Goal: Check status: Check status

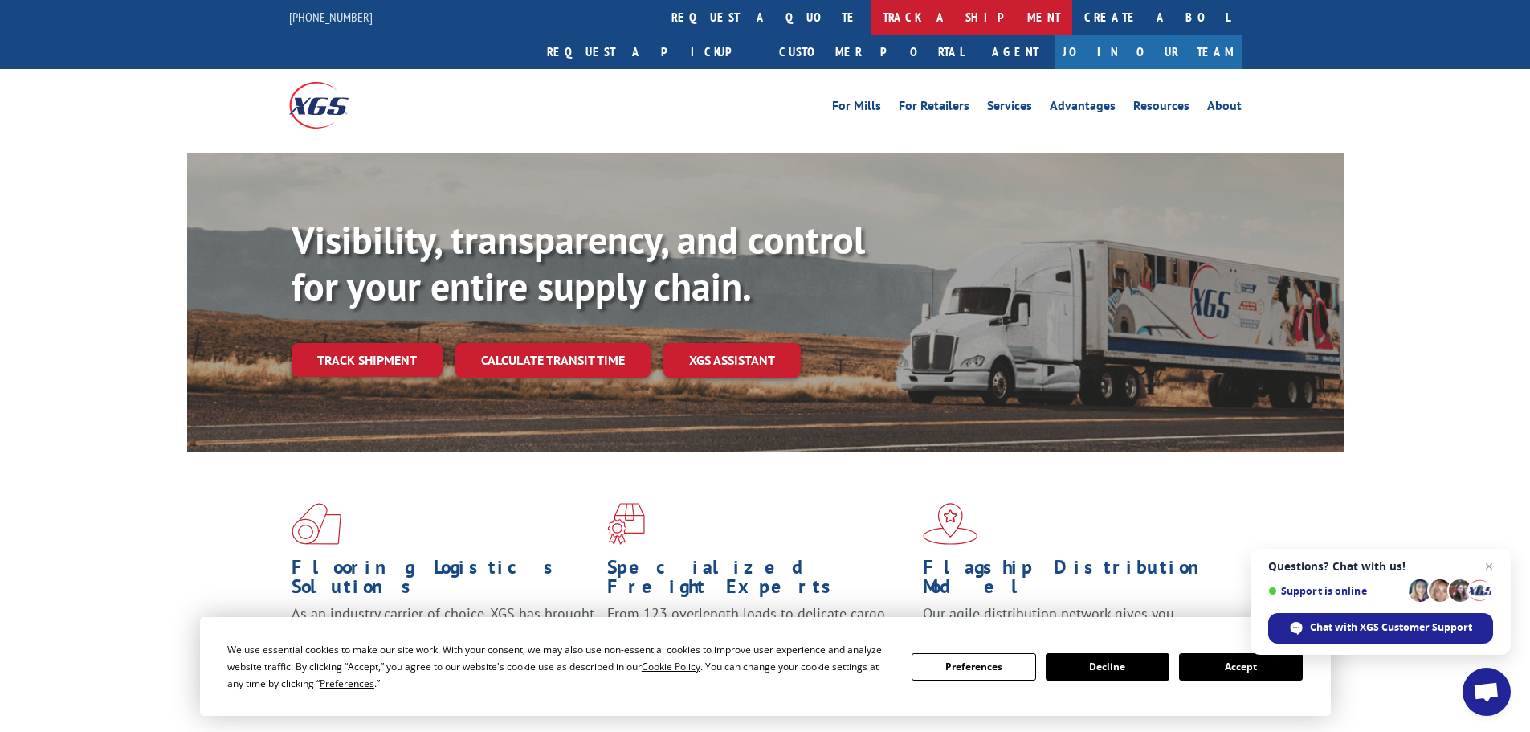
click at [871, 14] on link "track a shipment" at bounding box center [972, 17] width 202 height 35
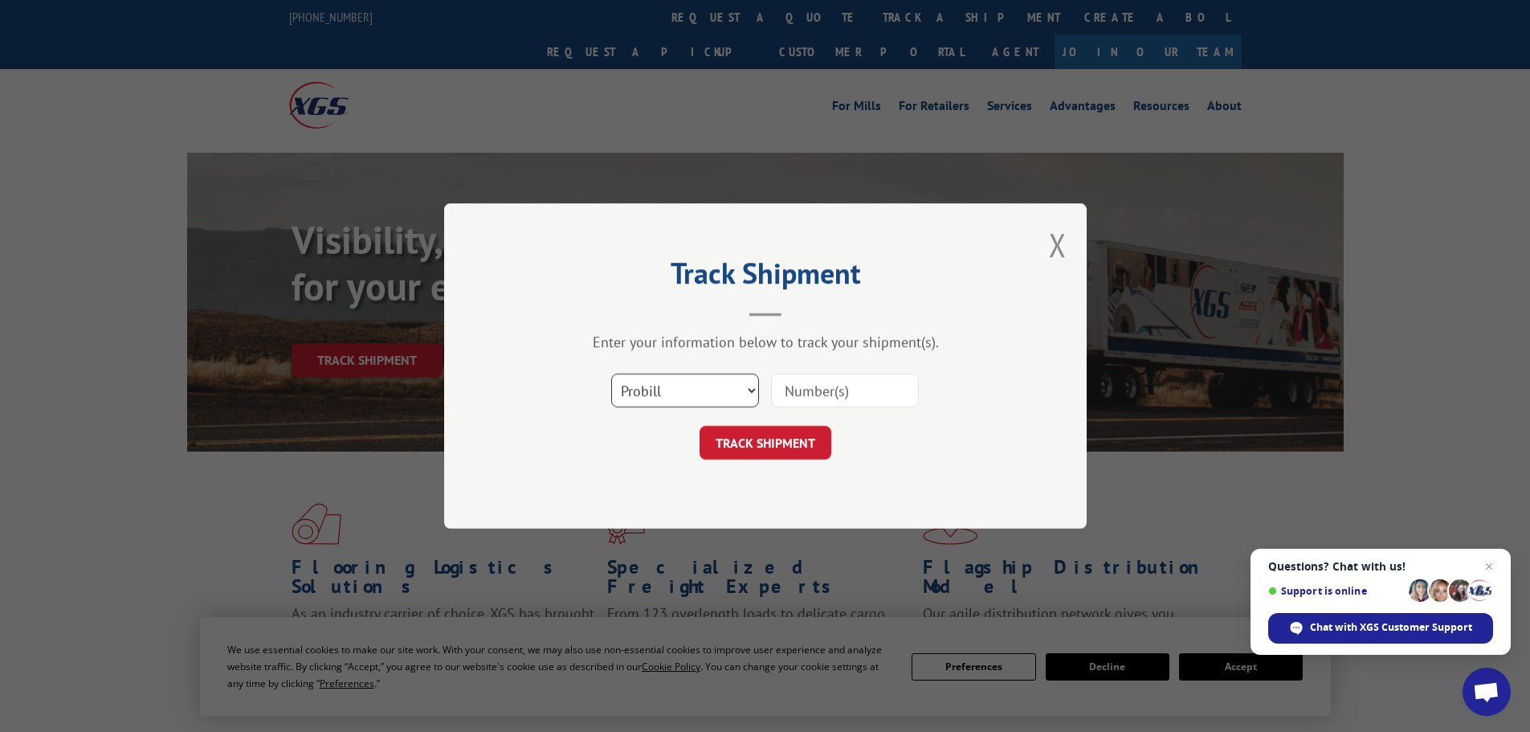
click at [750, 392] on select "Select category... Probill BOL PO" at bounding box center [685, 390] width 148 height 34
select select "bol"
click at [611, 373] on select "Select category... Probill BOL PO" at bounding box center [685, 390] width 148 height 34
paste input "CPL009242082"
type input "CPL009242082"
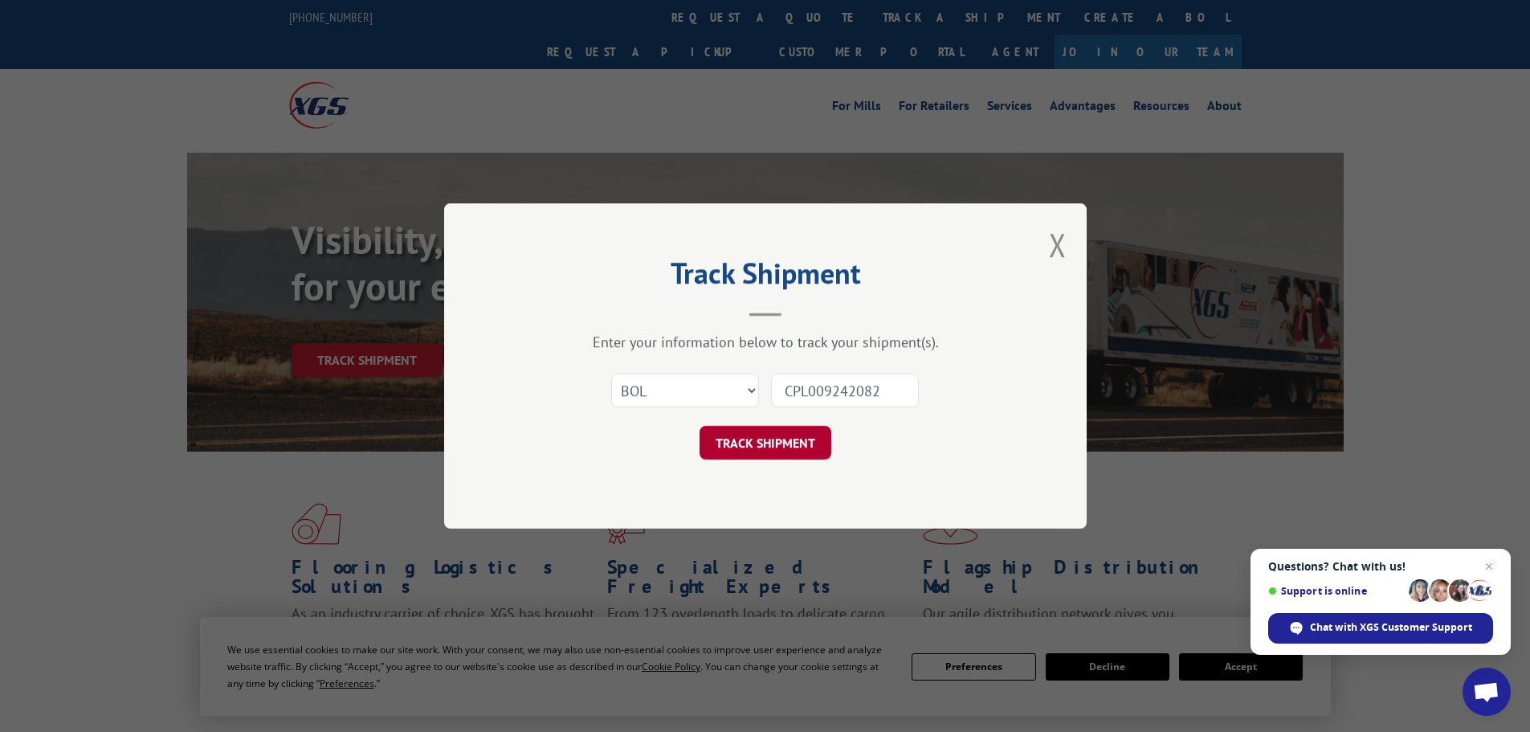
click at [798, 435] on button "TRACK SHIPMENT" at bounding box center [766, 443] width 132 height 34
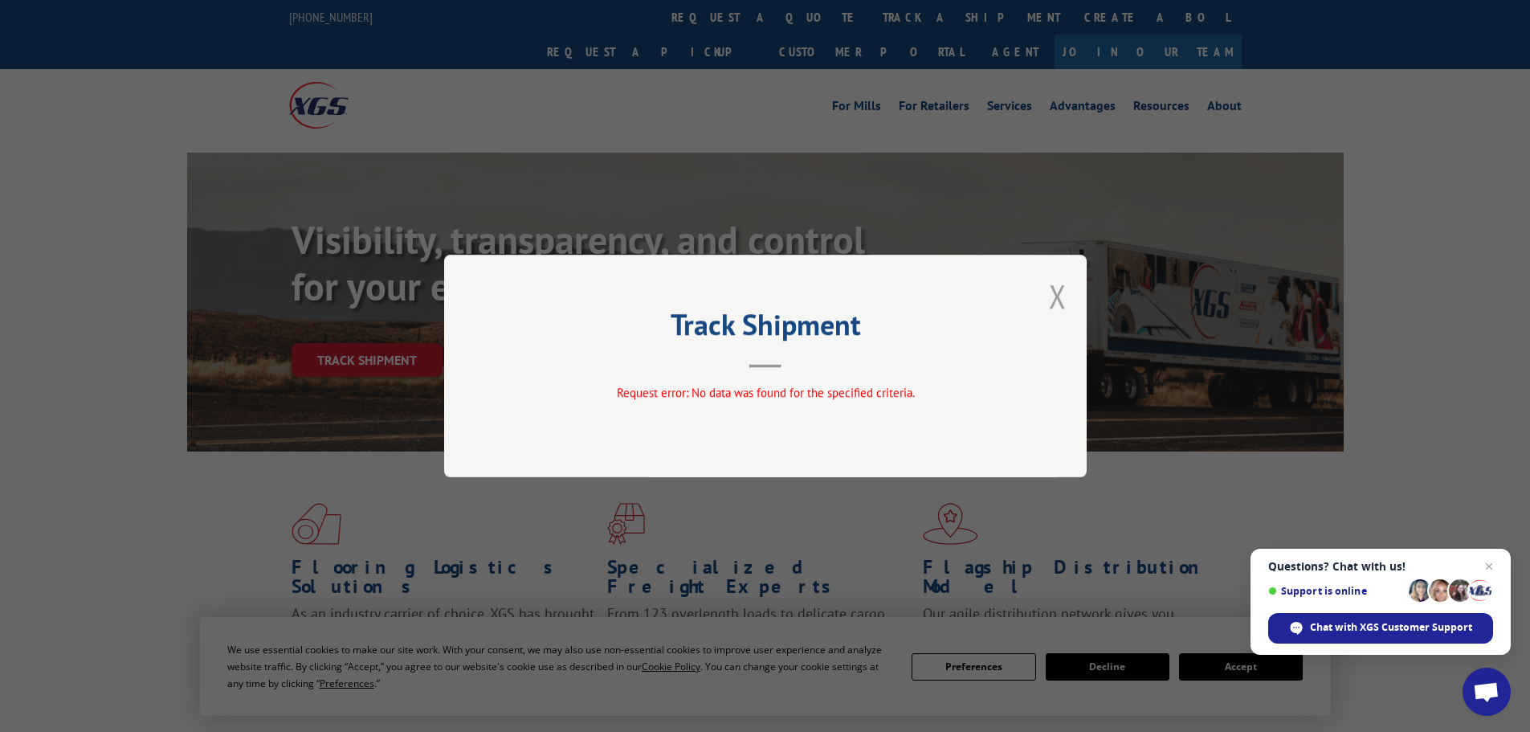
click at [1055, 292] on button "Close modal" at bounding box center [1058, 296] width 18 height 43
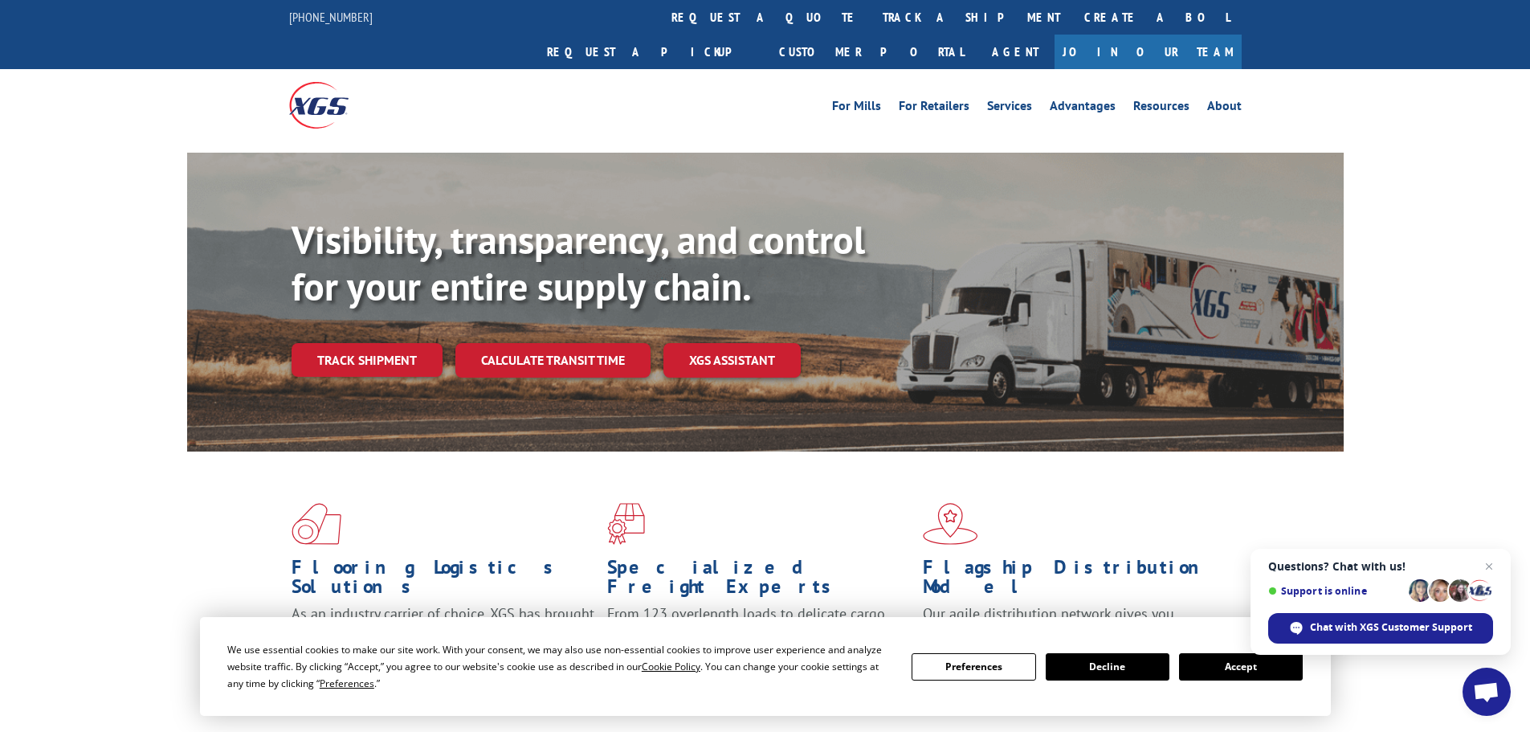
drag, startPoint x: 366, startPoint y: 329, endPoint x: 428, endPoint y: 332, distance: 61.9
click at [366, 343] on link "Track shipment" at bounding box center [367, 360] width 151 height 34
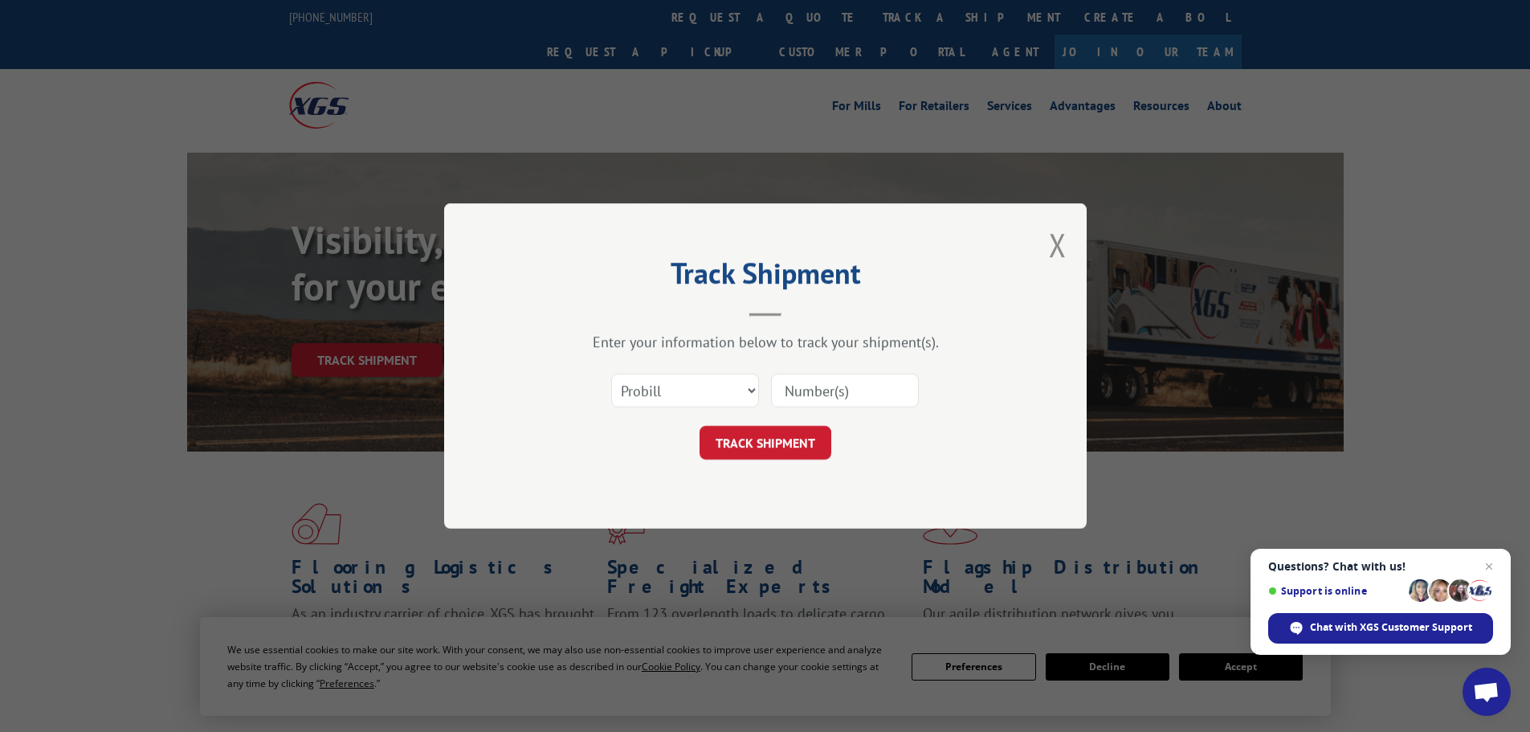
paste input "CPL009242082"
drag, startPoint x: 807, startPoint y: 391, endPoint x: 754, endPoint y: 401, distance: 53.9
click at [754, 401] on div "Select category... Probill BOL PO CPL009242082" at bounding box center [765, 390] width 482 height 53
type input "009242082"
click at [738, 385] on select "Select category... Probill BOL PO" at bounding box center [685, 390] width 148 height 34
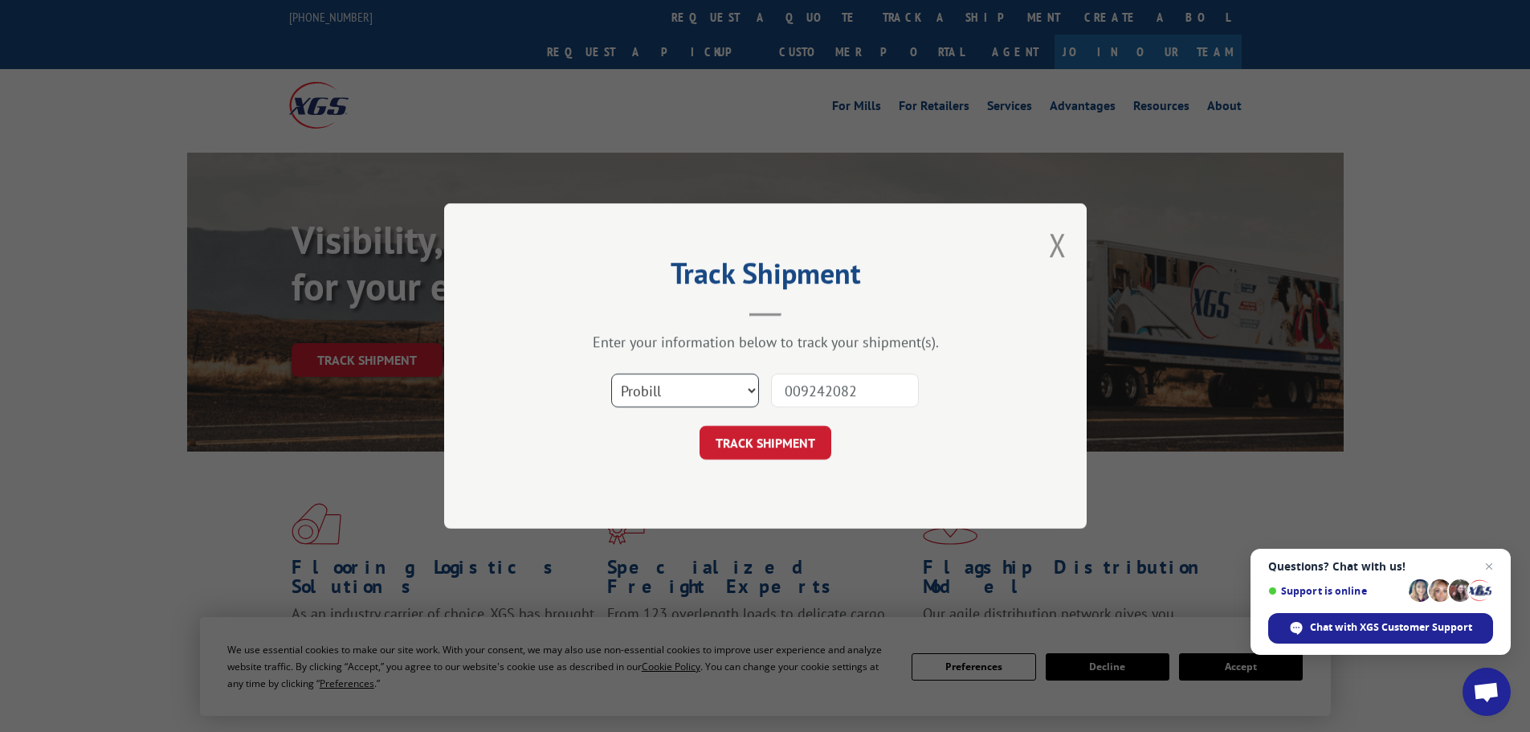
select select "bol"
click at [611, 373] on select "Select category... Probill BOL PO" at bounding box center [685, 390] width 148 height 34
click at [798, 431] on button "TRACK SHIPMENT" at bounding box center [766, 443] width 132 height 34
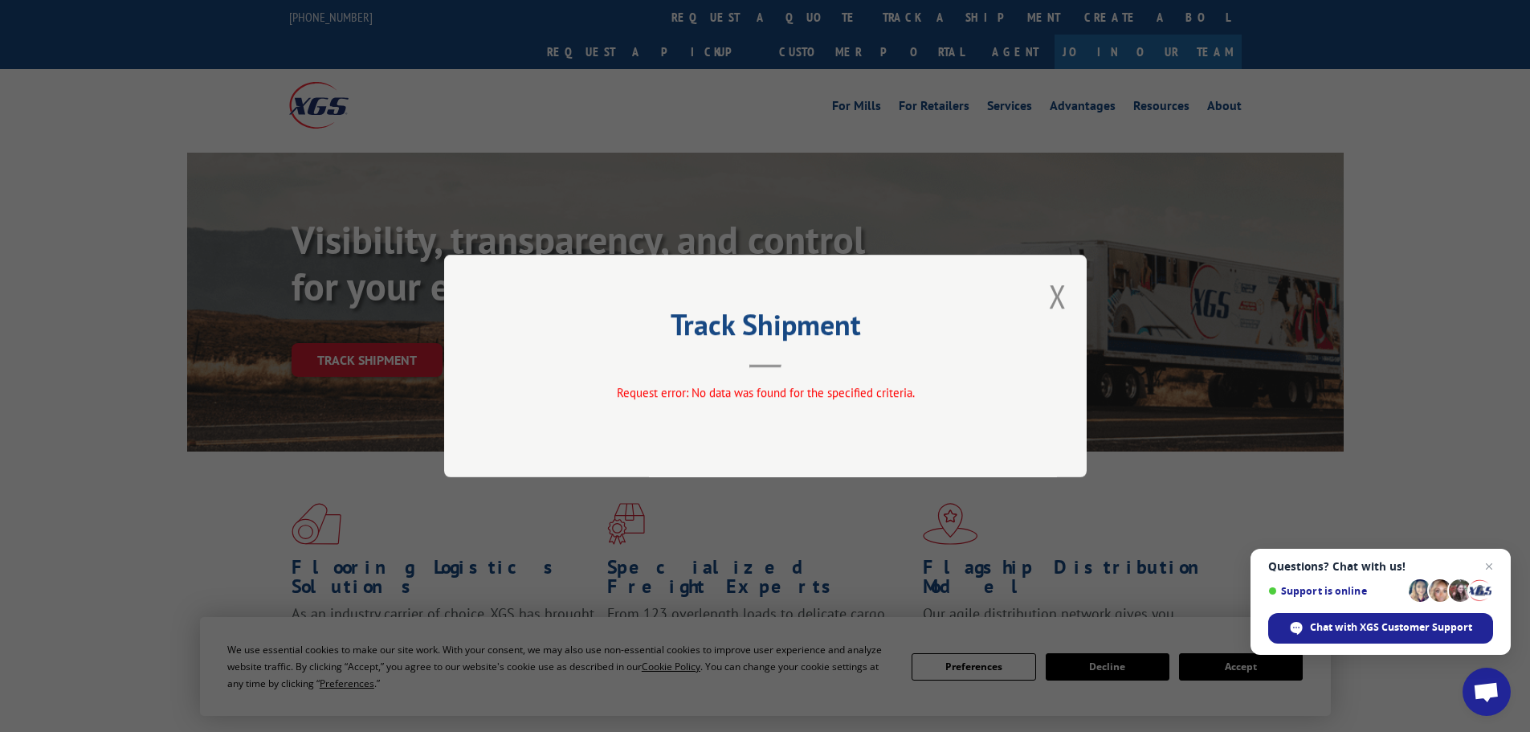
click at [1047, 298] on div "Track Shipment Request error: No data was found for the specified criteria." at bounding box center [765, 366] width 643 height 222
click at [1064, 292] on button "Close modal" at bounding box center [1058, 296] width 18 height 43
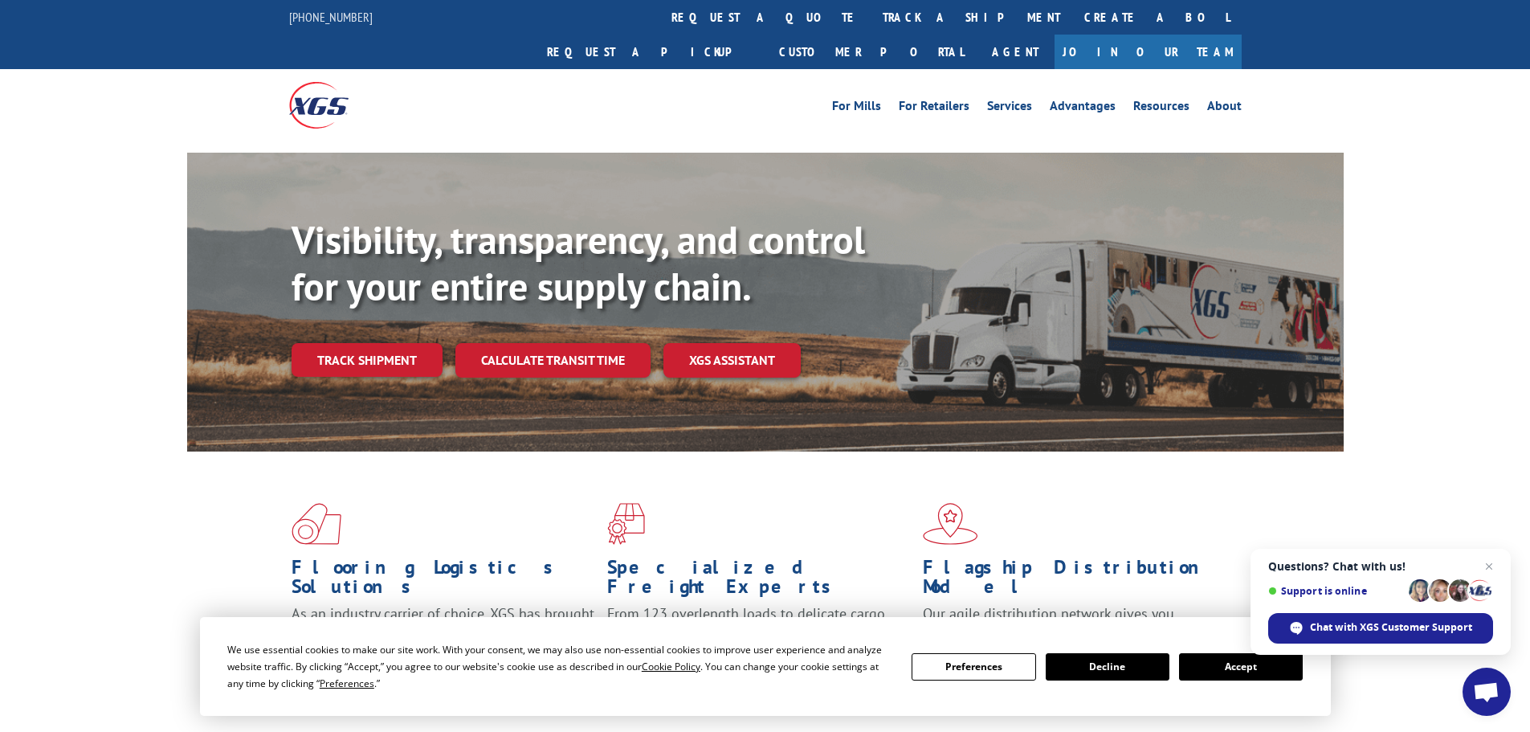
click at [373, 343] on link "Track shipment" at bounding box center [367, 360] width 151 height 34
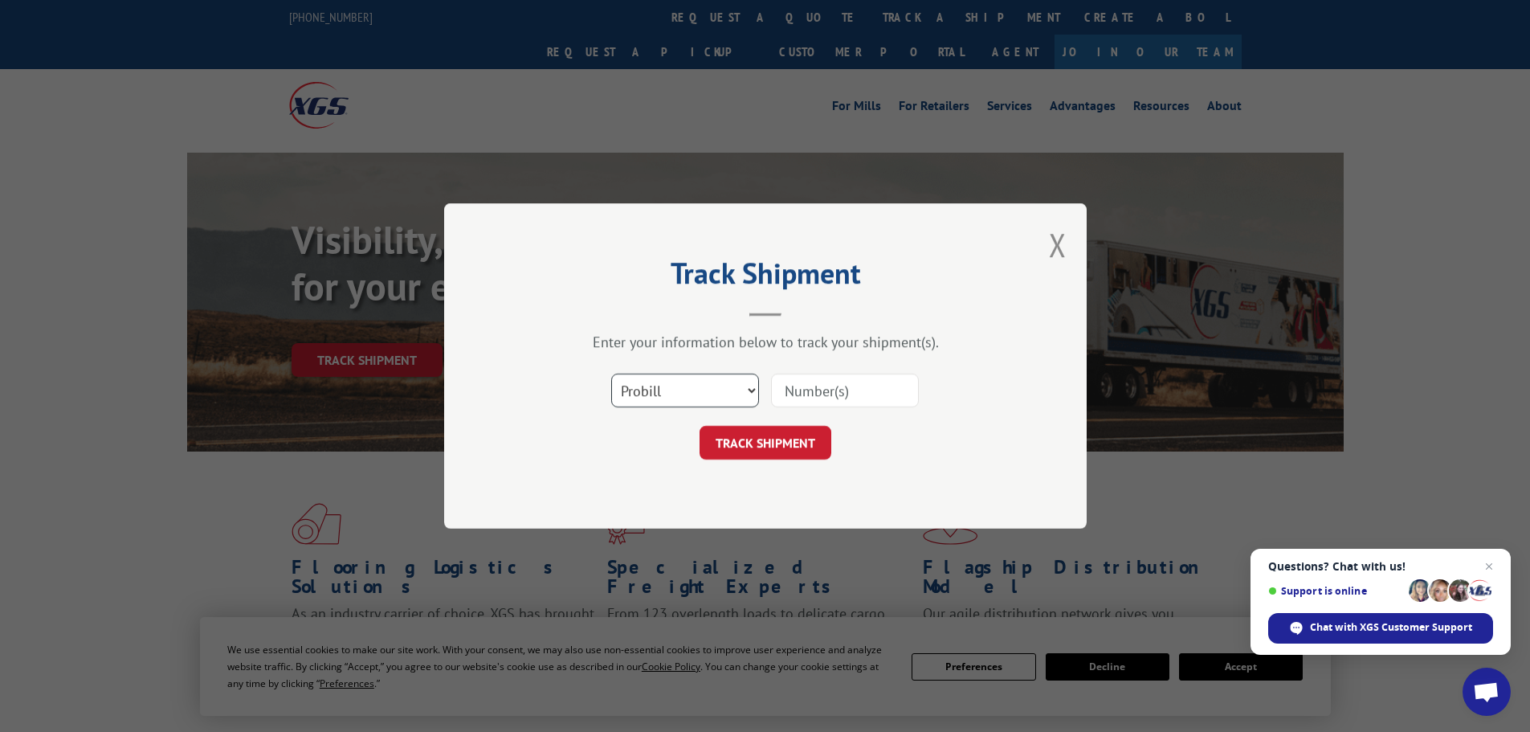
click at [750, 392] on select "Select category... Probill BOL PO" at bounding box center [685, 390] width 148 height 34
select select "po"
click at [611, 373] on select "Select category... Probill BOL PO" at bounding box center [685, 390] width 148 height 34
click at [1050, 258] on button "Close modal" at bounding box center [1058, 244] width 18 height 43
